Goal: Task Accomplishment & Management: Use online tool/utility

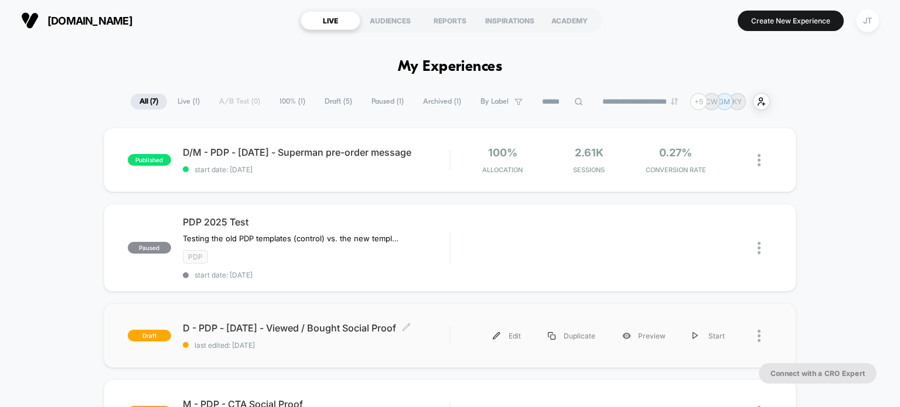
click at [270, 325] on span "D - PDP - [DATE] - Viewed / Bought Social Proof Click to edit experience details" at bounding box center [316, 328] width 267 height 12
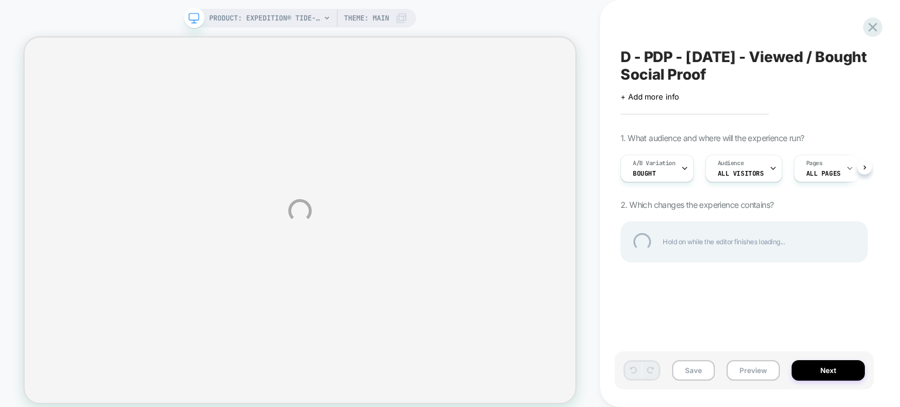
click at [758, 60] on div "D - PDP - [DATE] - Viewed / Bought Social Proof" at bounding box center [743, 65] width 247 height 35
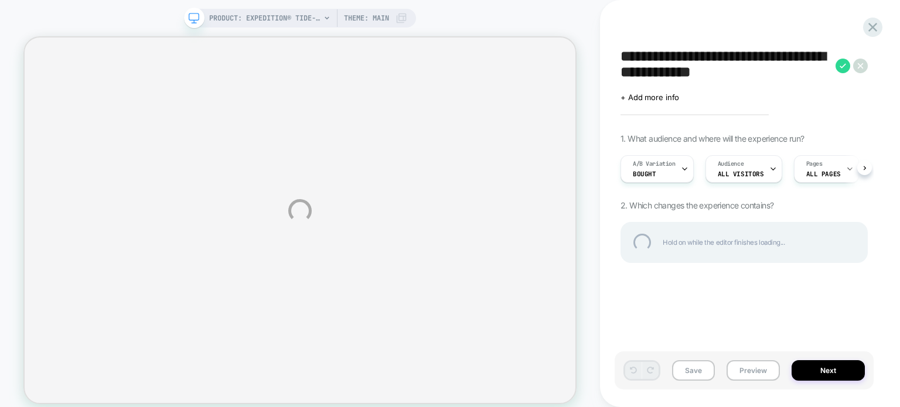
drag, startPoint x: 753, startPoint y: 52, endPoint x: 768, endPoint y: 77, distance: 28.9
click at [768, 77] on textarea "**********" at bounding box center [724, 66] width 209 height 36
click at [839, 64] on div "**********" at bounding box center [743, 66] width 247 height 36
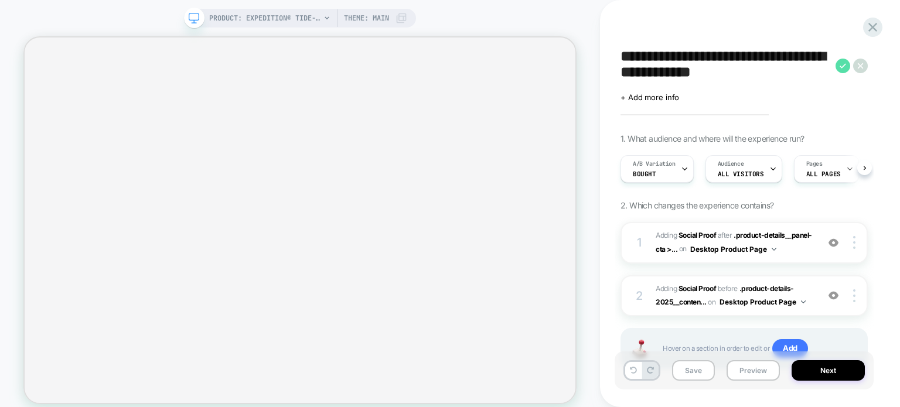
click at [844, 67] on icon at bounding box center [842, 66] width 15 height 15
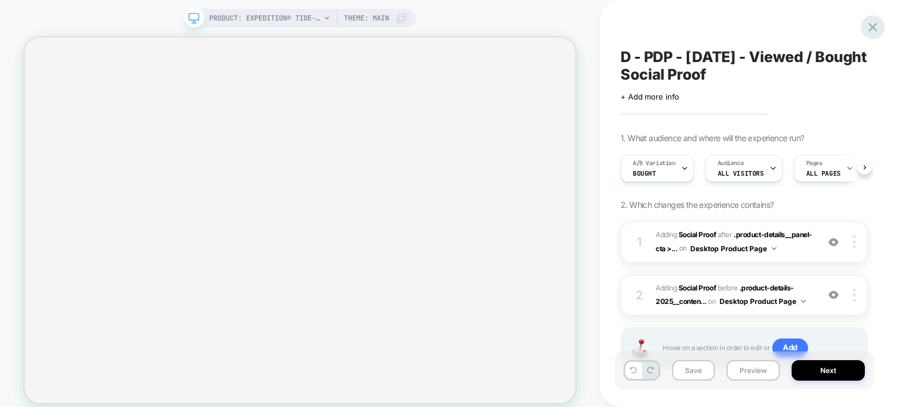
click at [874, 25] on icon at bounding box center [872, 27] width 16 height 16
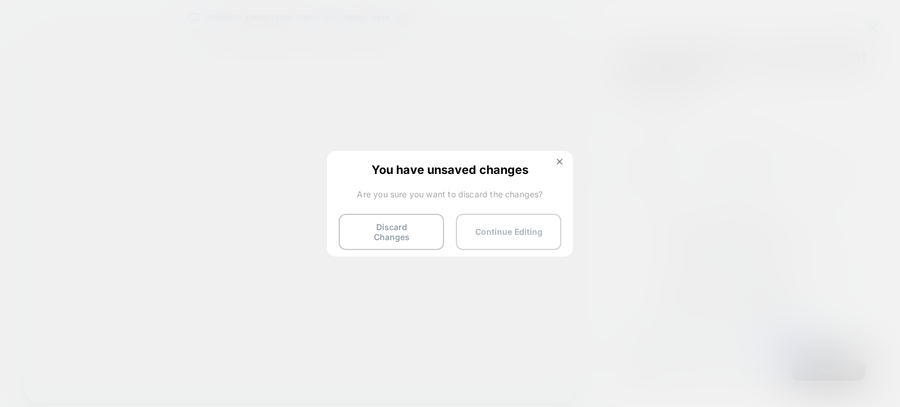
click at [480, 233] on button "Continue Editing" at bounding box center [508, 232] width 105 height 36
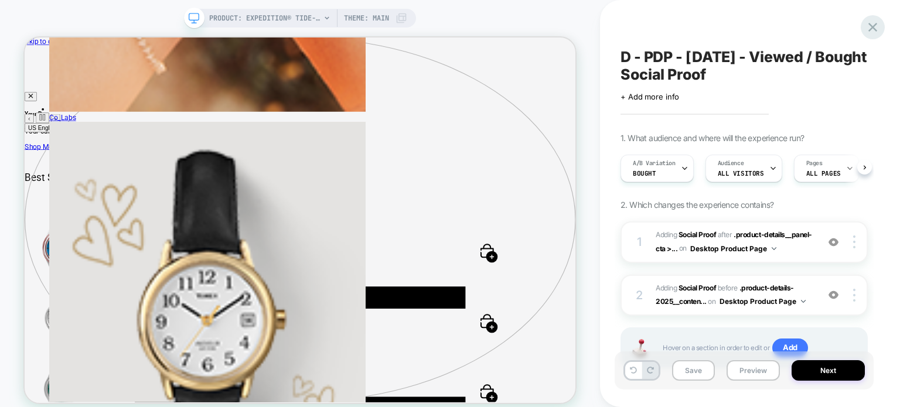
click at [874, 27] on icon at bounding box center [872, 27] width 16 height 16
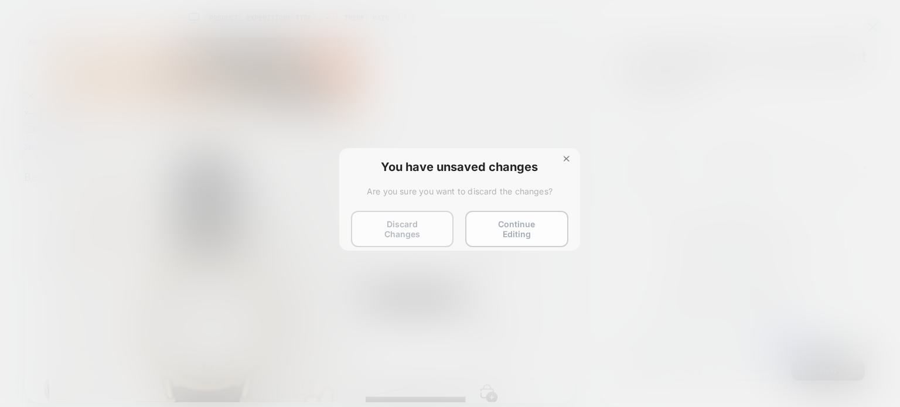
click at [408, 231] on button "Discard Changes" at bounding box center [402, 229] width 102 height 36
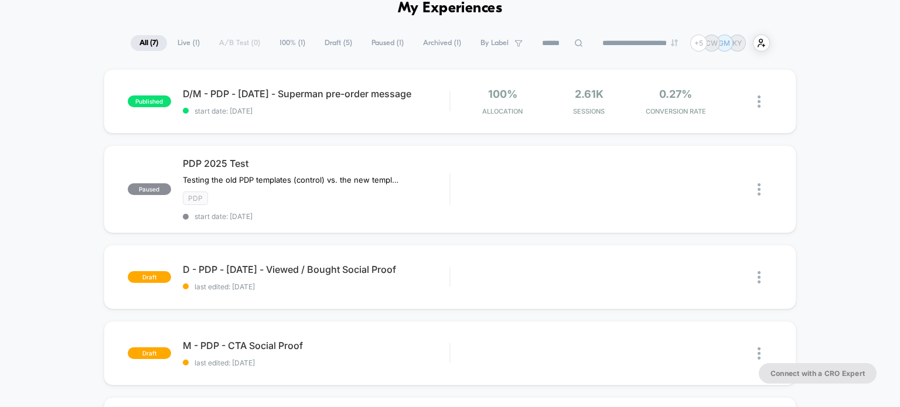
scroll to position [117, 0]
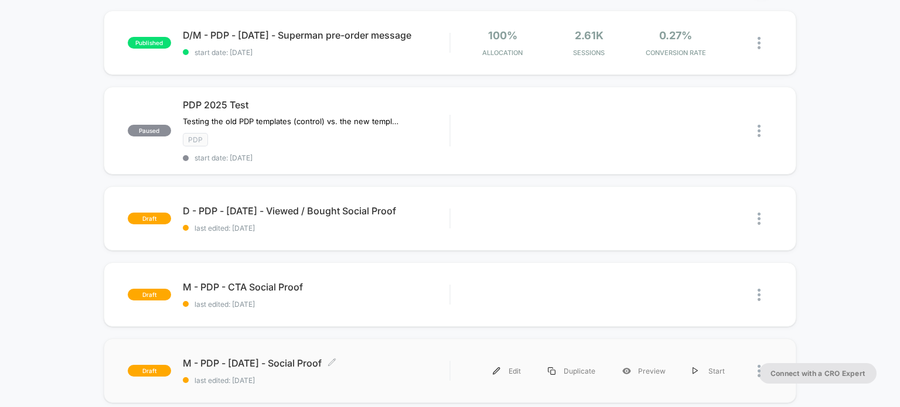
click at [307, 360] on span "M - PDP - [DATE] - Social Proof Click to edit experience details" at bounding box center [316, 363] width 267 height 12
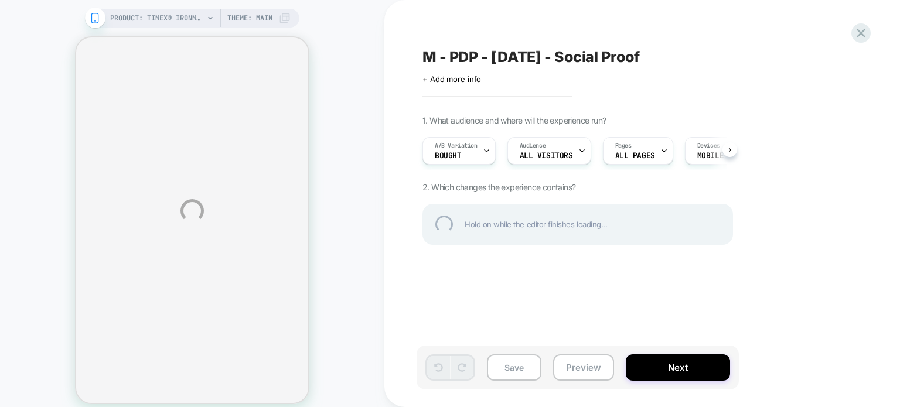
click at [587, 59] on div "M - PDP - [DATE] - Social Proof" at bounding box center [636, 57] width 428 height 18
click at [560, 56] on textarea "**********" at bounding box center [584, 57] width 324 height 18
drag, startPoint x: 563, startPoint y: 60, endPoint x: 651, endPoint y: 66, distance: 87.5
click at [651, 66] on div "**********" at bounding box center [450, 211] width 900 height 422
type textarea "**********"
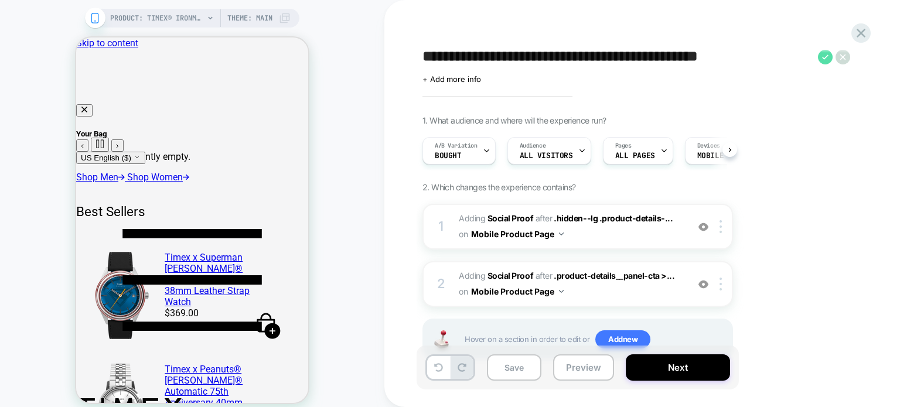
click at [822, 57] on icon at bounding box center [825, 56] width 6 height 5
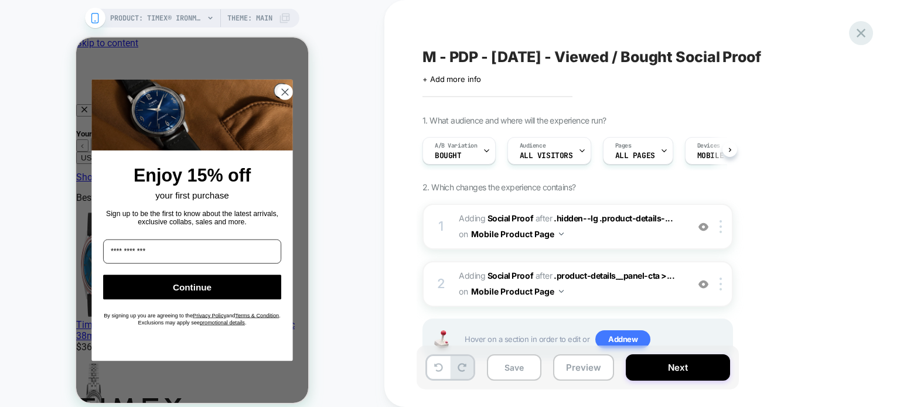
click at [862, 30] on icon at bounding box center [860, 33] width 9 height 9
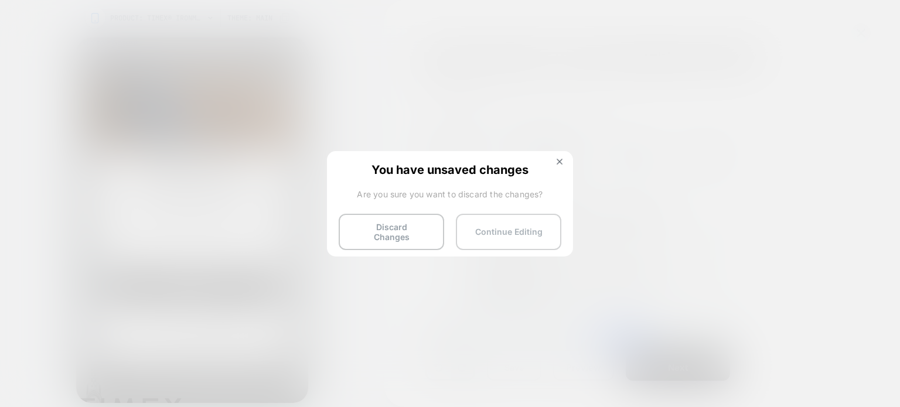
click at [484, 227] on button "Continue Editing" at bounding box center [508, 232] width 105 height 36
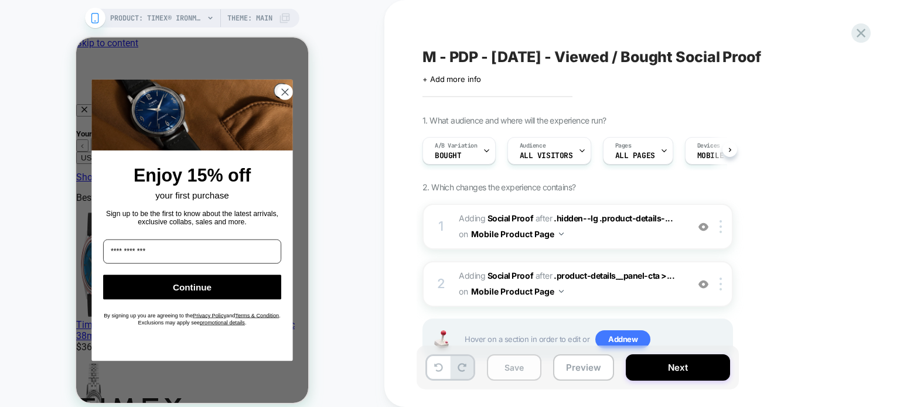
click at [534, 366] on button "Save" at bounding box center [514, 367] width 54 height 26
click at [857, 35] on icon at bounding box center [861, 33] width 16 height 16
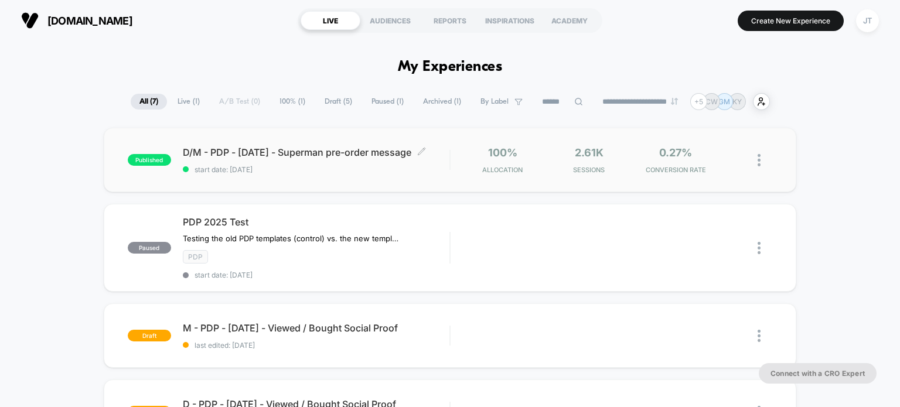
click at [333, 151] on span "D/M - PDP - [DATE] - Superman pre-order message Click to edit experience details" at bounding box center [316, 152] width 267 height 12
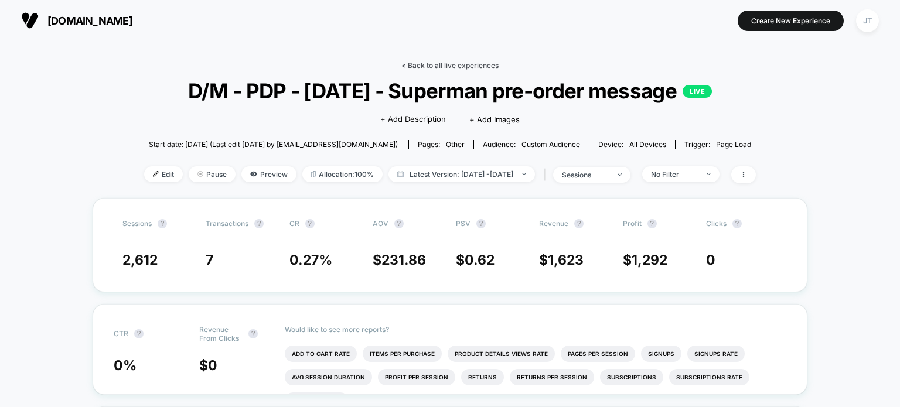
click at [408, 66] on link "< Back to all live experiences" at bounding box center [449, 65] width 97 height 9
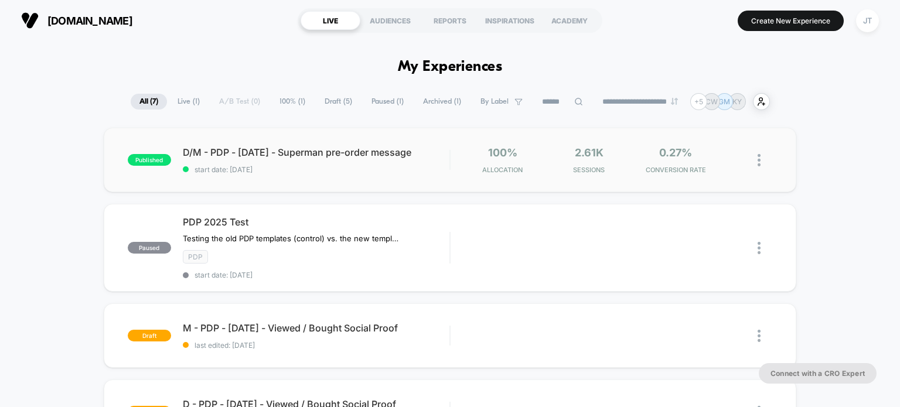
click at [757, 160] on img at bounding box center [758, 160] width 3 height 12
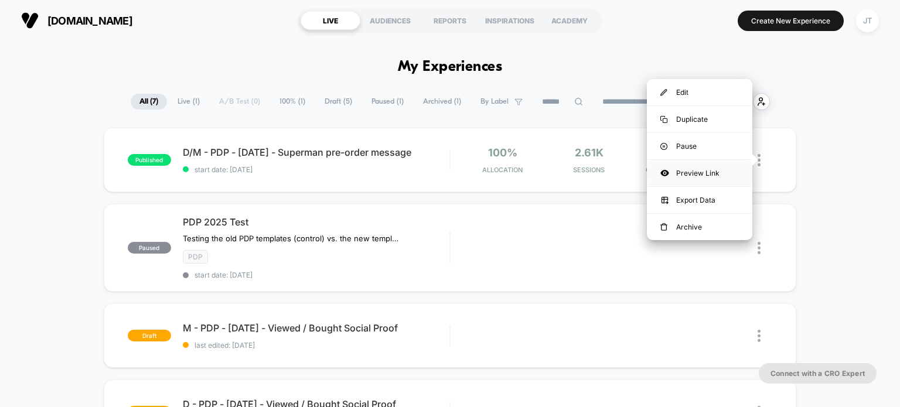
click at [707, 170] on div "Preview Link" at bounding box center [699, 173] width 105 height 26
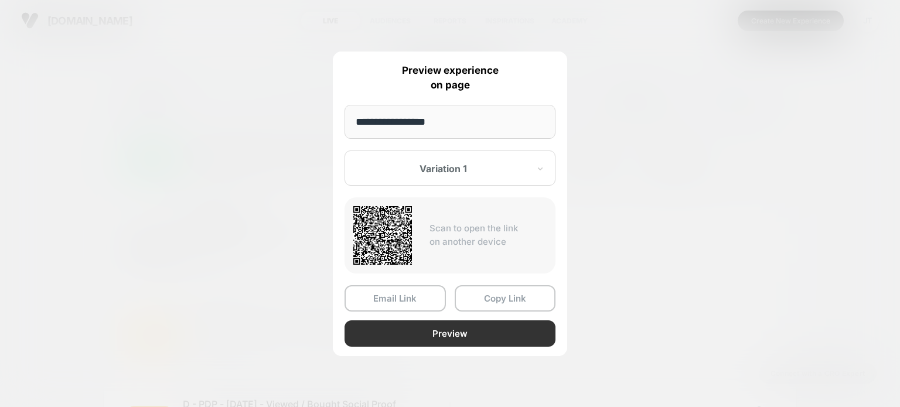
click at [454, 329] on button "Preview" at bounding box center [449, 333] width 211 height 26
